Goal: Task Accomplishment & Management: Complete application form

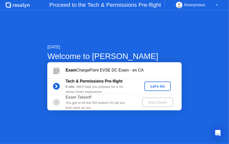
click at [152, 88] on div "Let's Go" at bounding box center [157, 86] width 22 height 4
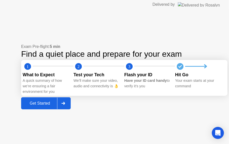
click at [46, 104] on div "Get Started" at bounding box center [40, 103] width 34 height 5
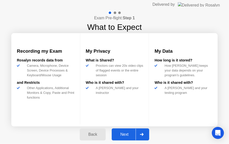
click at [126, 132] on div "Next" at bounding box center [124, 134] width 22 height 5
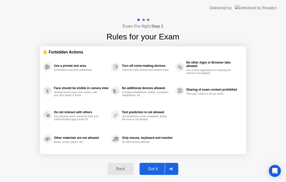
click at [155, 144] on div "Got it" at bounding box center [153, 169] width 24 height 5
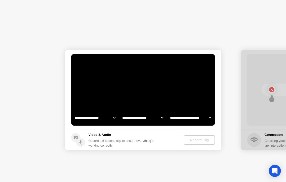
select select "**********"
select select "*******"
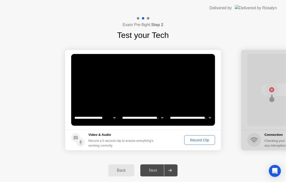
click at [190, 142] on div "Record Clip" at bounding box center [199, 140] width 27 height 4
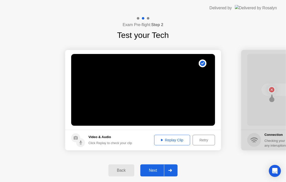
click at [179, 141] on div "Replay Clip" at bounding box center [172, 140] width 33 height 4
click at [155, 144] on div "Next" at bounding box center [153, 170] width 22 height 5
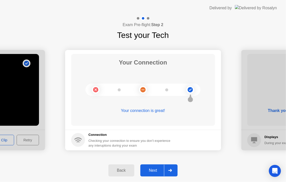
click at [152, 144] on div "Next" at bounding box center [153, 170] width 22 height 5
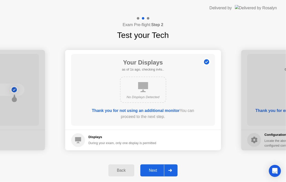
click at [157, 144] on button "Next" at bounding box center [158, 171] width 37 height 12
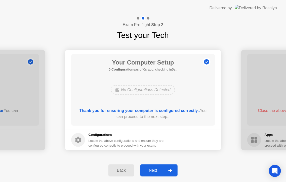
click at [154, 144] on div "Next" at bounding box center [153, 170] width 22 height 5
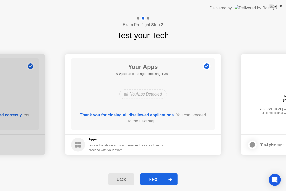
click at [159, 144] on div "Back Next" at bounding box center [143, 178] width 286 height 23
click at [154, 144] on div "Next" at bounding box center [153, 179] width 22 height 5
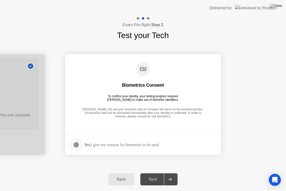
click at [77, 144] on div at bounding box center [76, 144] width 6 height 6
click at [153, 144] on div "Next" at bounding box center [153, 179] width 22 height 5
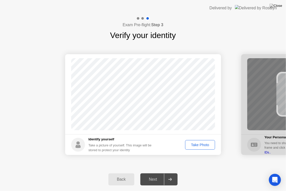
click at [200, 144] on div "Take Photo" at bounding box center [200, 144] width 26 height 4
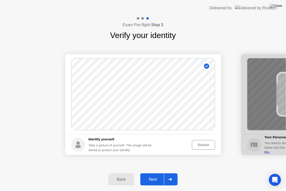
click at [158, 144] on button "Next" at bounding box center [158, 179] width 37 height 12
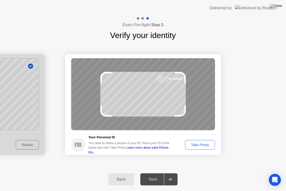
click at [209, 144] on div "Take Photo" at bounding box center [200, 144] width 26 height 4
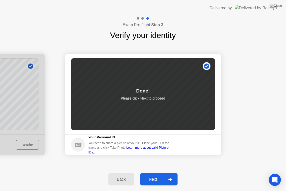
click at [156, 144] on div "Next" at bounding box center [153, 179] width 22 height 5
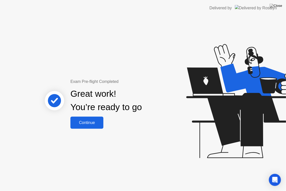
click at [101, 125] on div "Continue" at bounding box center [87, 122] width 30 height 5
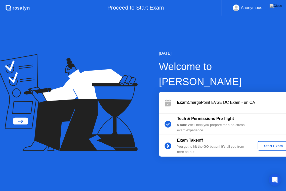
click at [228, 144] on div "Start Exam" at bounding box center [273, 146] width 27 height 4
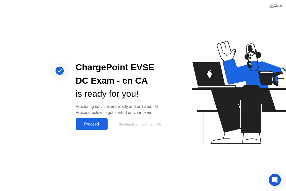
click at [93, 124] on div "Proceed" at bounding box center [91, 124] width 29 height 5
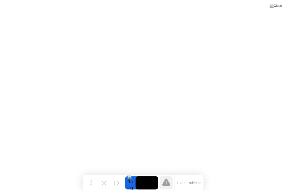
click at [146, 144] on video at bounding box center [146, 182] width 23 height 13
click at [105, 144] on icon at bounding box center [104, 180] width 5 height 5
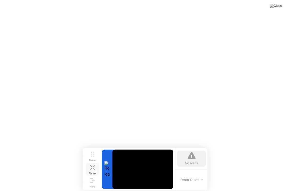
click at [92, 144] on div "Shrink" at bounding box center [92, 172] width 8 height 3
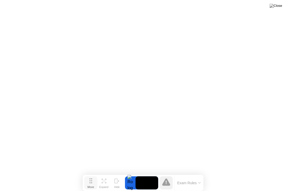
click at [94, 144] on button "Move" at bounding box center [90, 182] width 13 height 13
click at [182, 144] on button "Exam Rules" at bounding box center [189, 182] width 27 height 5
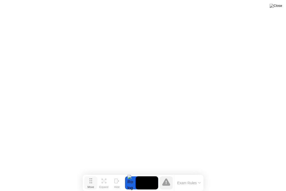
click at [94, 144] on button "Move" at bounding box center [90, 182] width 13 height 13
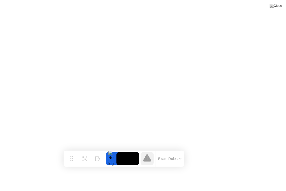
drag, startPoint x: 91, startPoint y: 182, endPoint x: 72, endPoint y: 158, distance: 30.9
click at [0, 144] on app-widget "Move Expand Hide Exam Rules" at bounding box center [0, 191] width 0 height 0
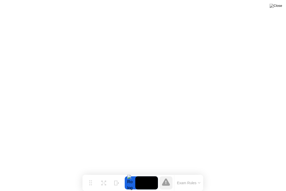
drag, startPoint x: 67, startPoint y: 160, endPoint x: 88, endPoint y: 190, distance: 36.2
click at [88, 144] on div "Move Expand Hide Exam Rules" at bounding box center [142, 182] width 121 height 16
click at [164, 144] on icon at bounding box center [166, 182] width 8 height 8
click at [191, 144] on button "Exam Rules" at bounding box center [188, 182] width 27 height 5
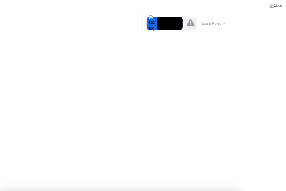
click at [191, 24] on icon at bounding box center [190, 22] width 8 height 7
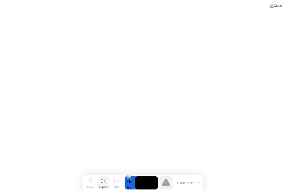
click at [104, 144] on button "Expand" at bounding box center [103, 182] width 13 height 13
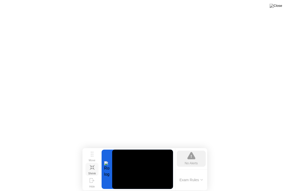
click at [89, 144] on button "Shrink" at bounding box center [91, 168] width 13 height 13
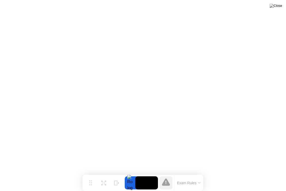
click at [131, 144] on div at bounding box center [130, 182] width 11 height 13
drag, startPoint x: 130, startPoint y: 183, endPoint x: 130, endPoint y: 178, distance: 5.1
click at [130, 144] on div at bounding box center [130, 182] width 11 height 13
click at [139, 144] on video at bounding box center [146, 182] width 23 height 13
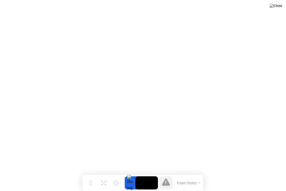
click at [129, 144] on div at bounding box center [130, 182] width 11 height 13
click at [228, 7] on img at bounding box center [275, 6] width 13 height 4
click at [228, 8] on img at bounding box center [275, 6] width 13 height 4
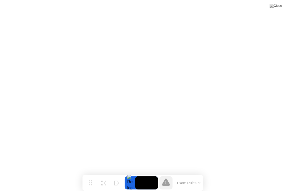
click at [191, 144] on button "Exam Rules" at bounding box center [188, 182] width 27 height 5
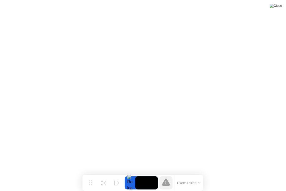
click at [228, 8] on img at bounding box center [275, 6] width 13 height 4
click at [228, 7] on img at bounding box center [275, 6] width 13 height 4
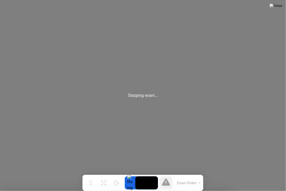
click at [167, 144] on icon at bounding box center [166, 181] width 8 height 7
